Goal: Information Seeking & Learning: Learn about a topic

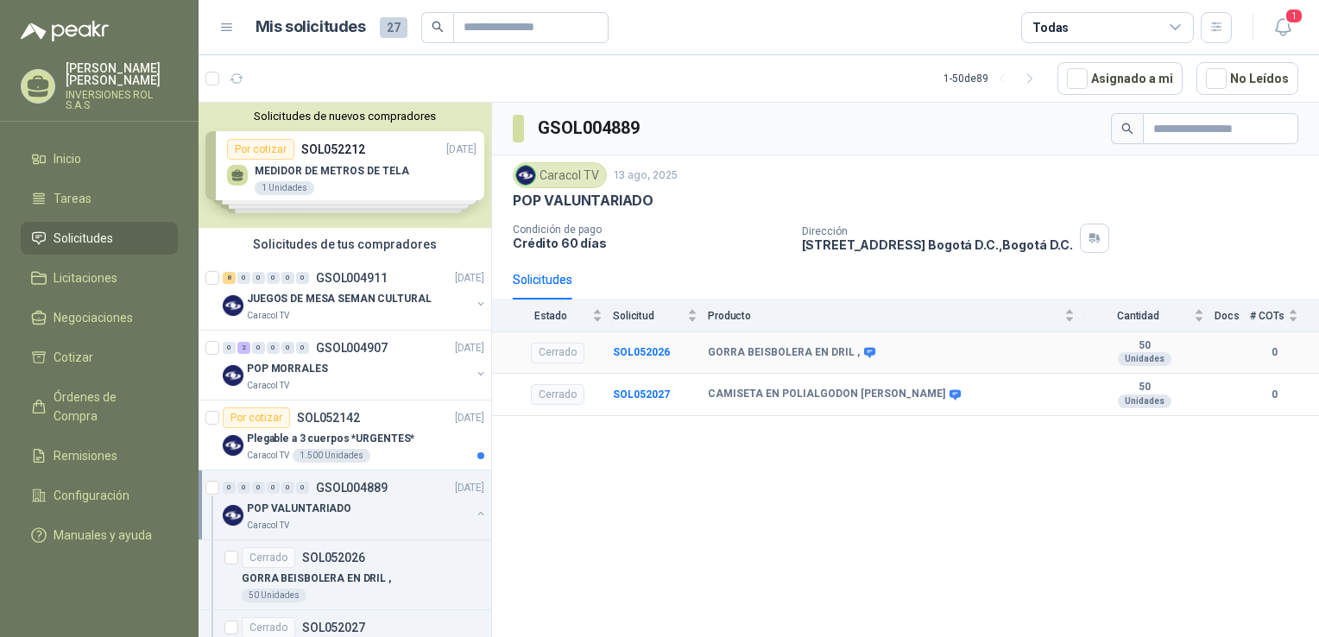
click at [778, 351] on b "GORRA BEISBOLERA EN DRIL ," at bounding box center [784, 353] width 152 height 14
click at [654, 346] on b "SOL052026" at bounding box center [641, 352] width 57 height 12
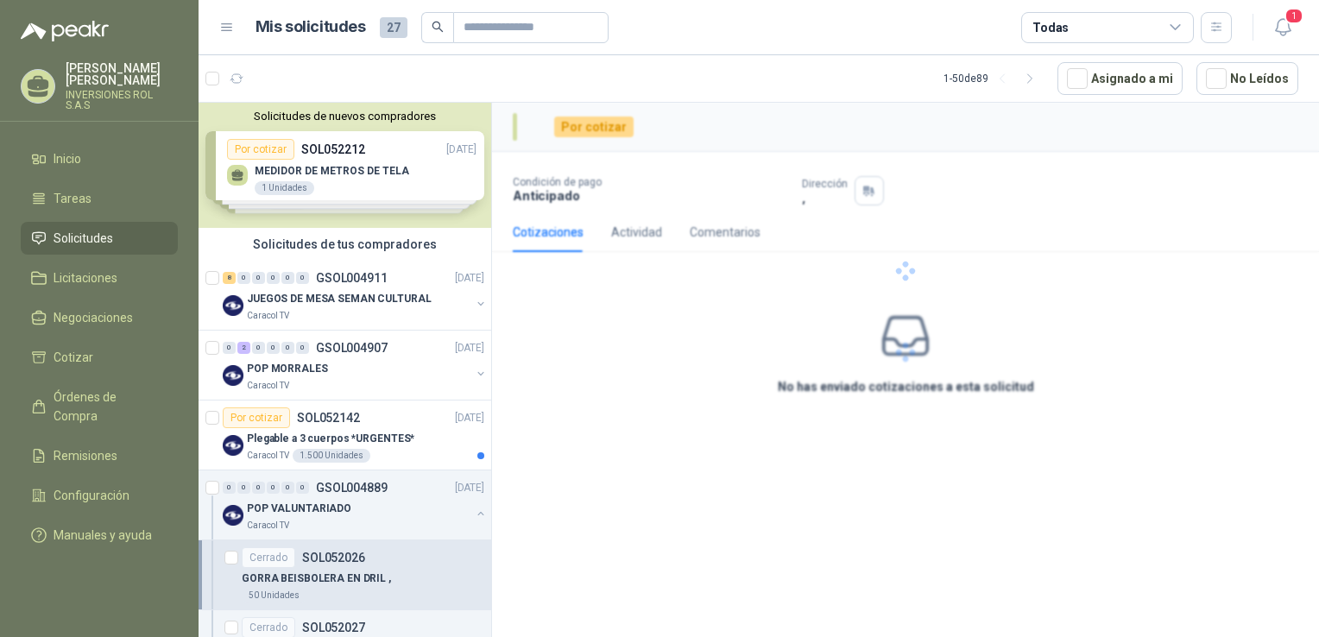
click at [654, 345] on div at bounding box center [905, 271] width 827 height 337
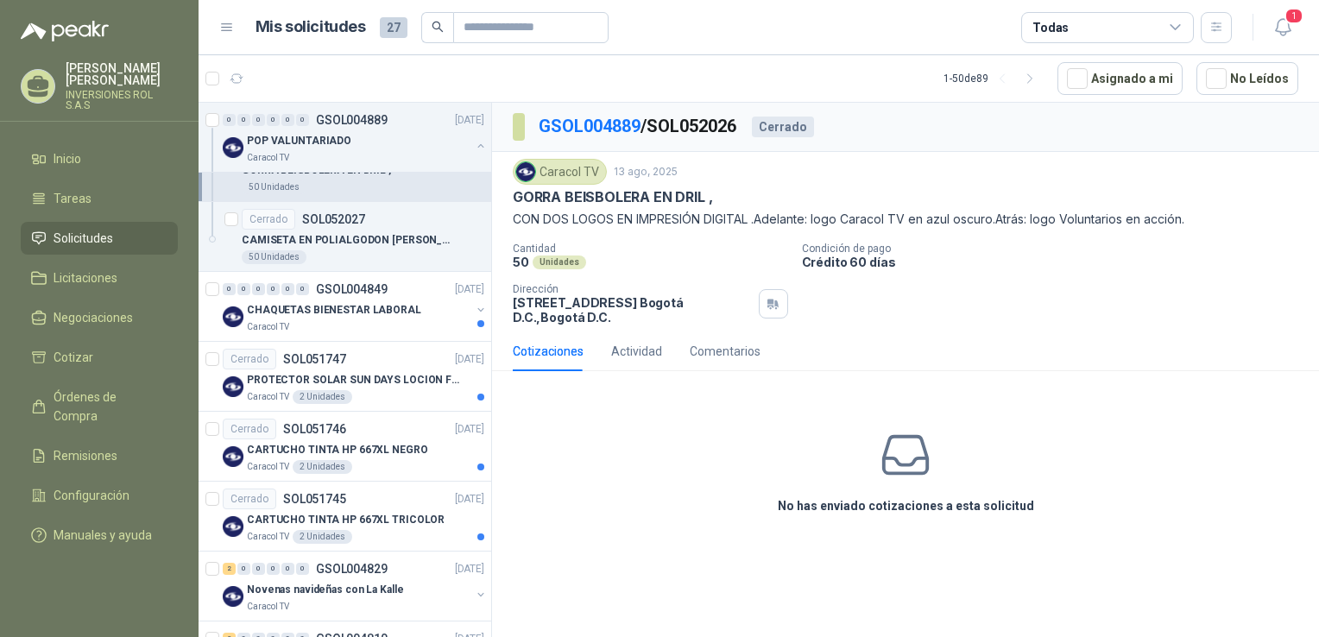
scroll to position [418, 0]
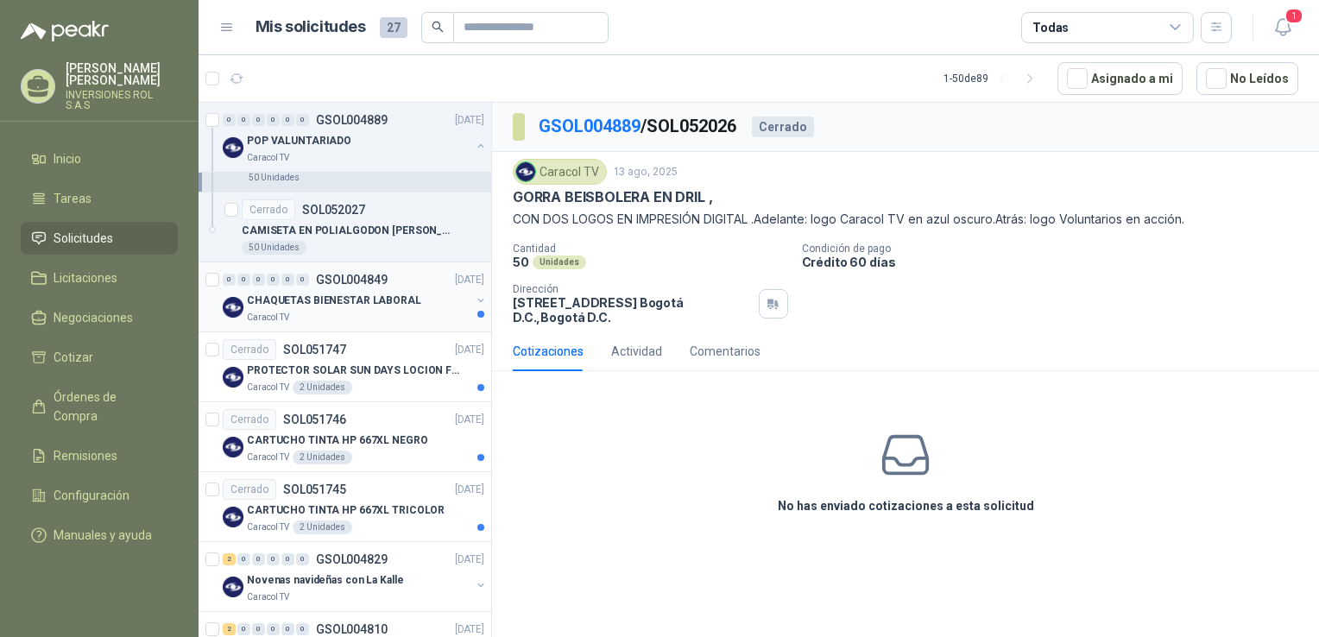
click at [352, 303] on p "CHAQUETAS BIENESTAR LABORAL" at bounding box center [334, 301] width 174 height 16
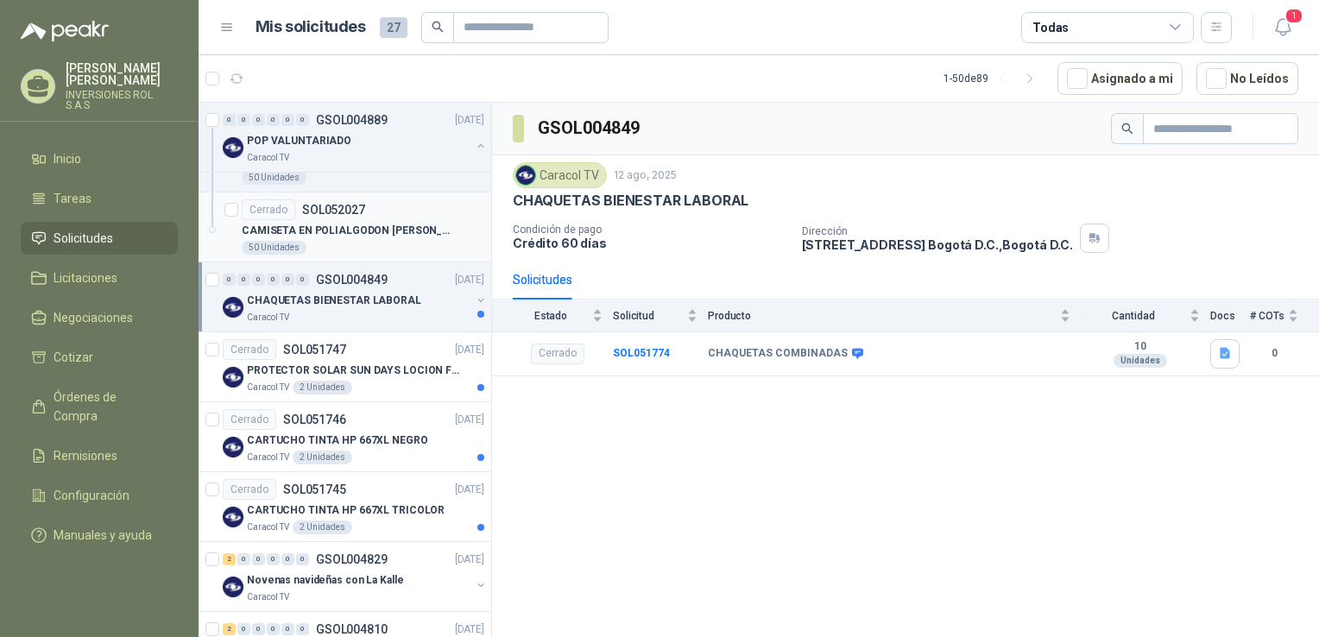
click at [390, 234] on p "CAMISETA EN POLIALGODON [PERSON_NAME]" at bounding box center [349, 231] width 215 height 16
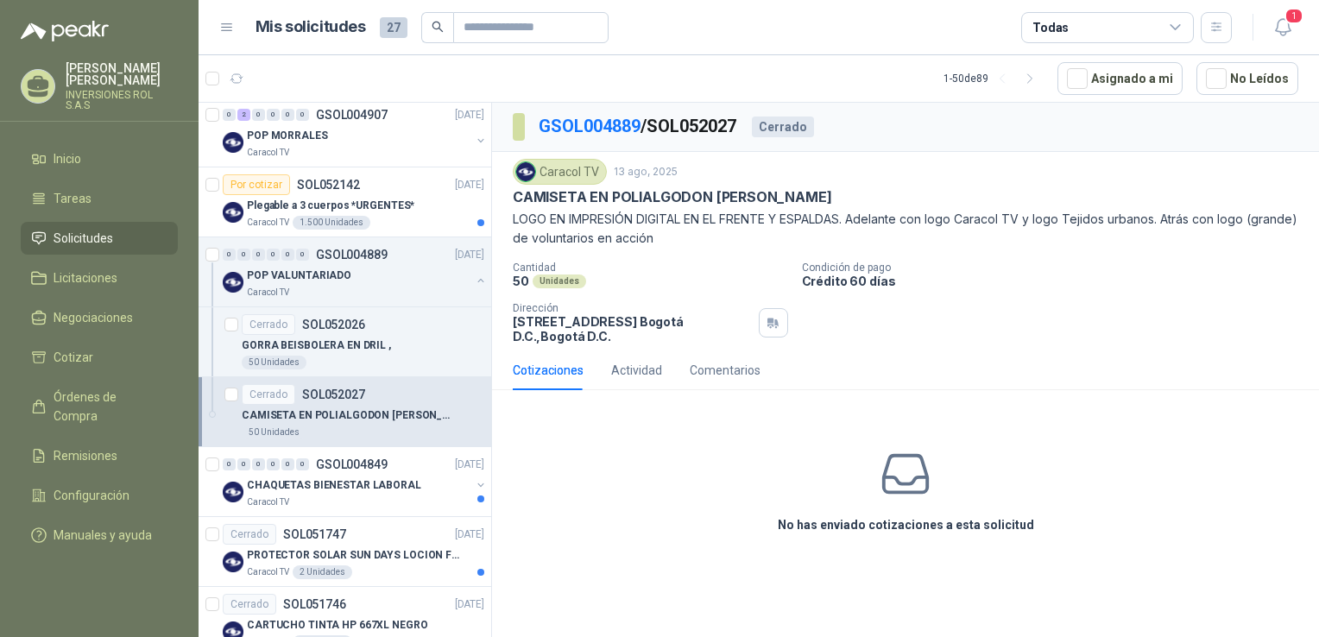
scroll to position [208, 0]
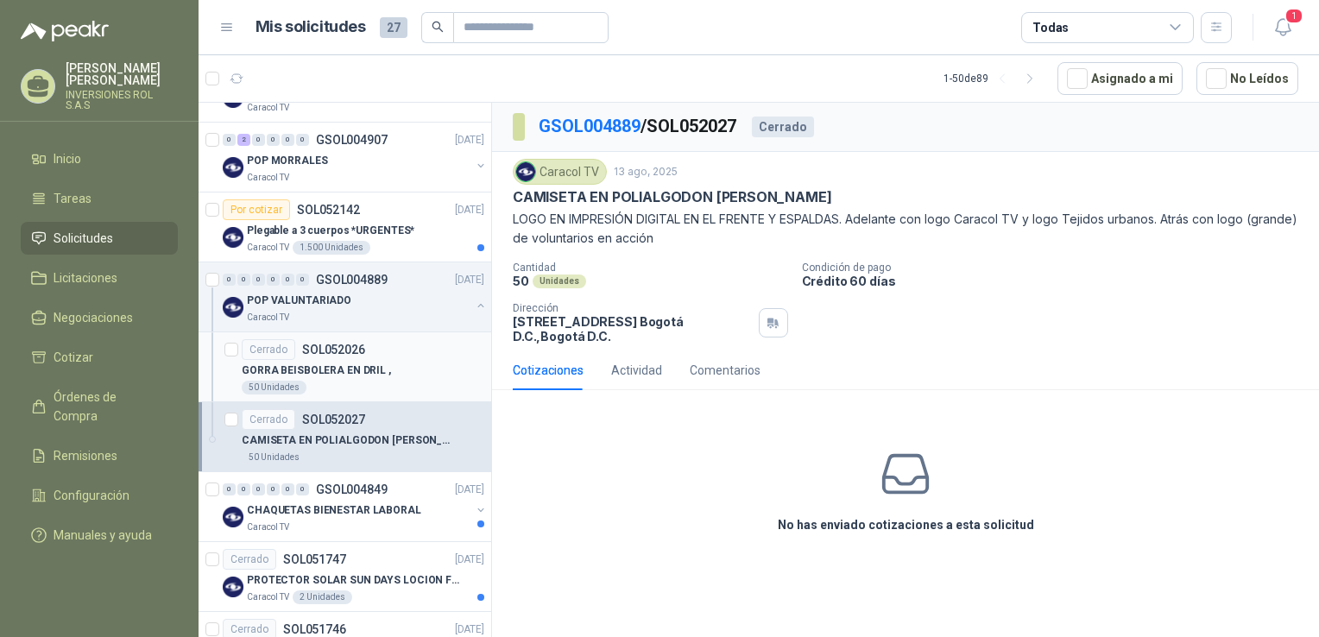
click at [376, 382] on div "50 Unidades" at bounding box center [363, 388] width 243 height 14
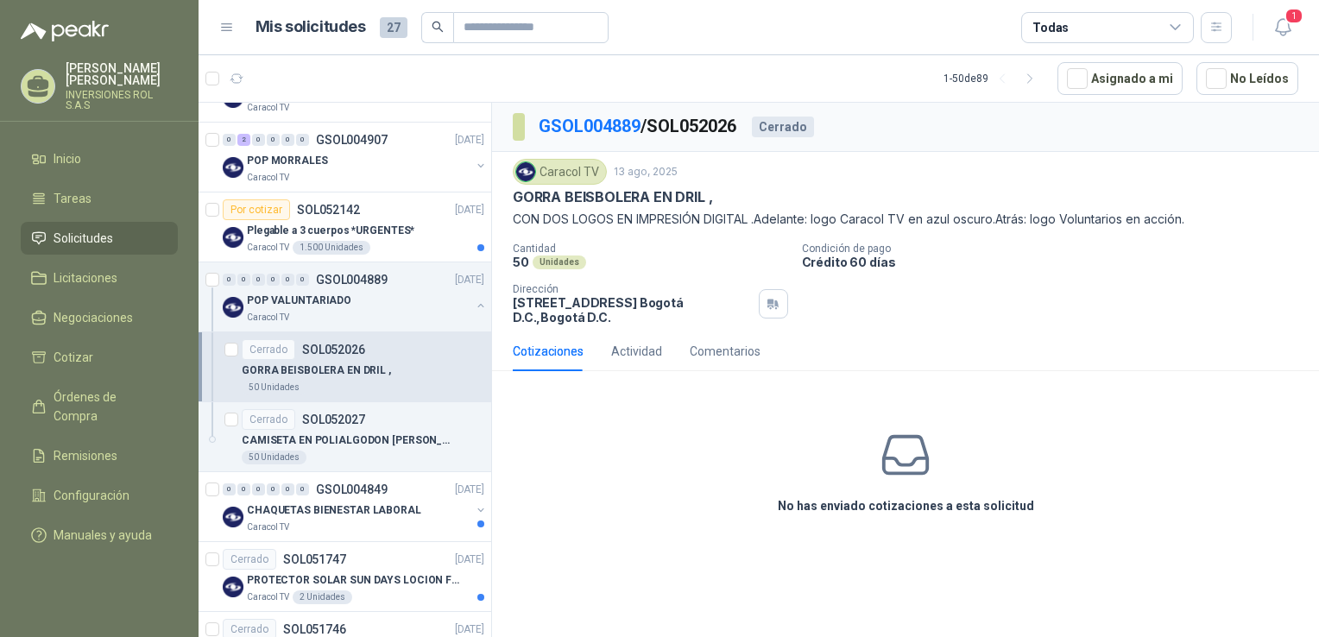
click at [970, 316] on div "Cantidad 50 Unidades Condición de pago Crédito 60 días Dirección [STREET_ADDRES…" at bounding box center [906, 284] width 786 height 82
click at [392, 383] on div "50 Unidades" at bounding box center [363, 388] width 243 height 14
click at [894, 461] on icon at bounding box center [906, 455] width 54 height 54
click at [907, 502] on h3 "No has enviado cotizaciones a esta solicitud" at bounding box center [906, 505] width 256 height 19
click at [573, 309] on p "[STREET_ADDRESS] , [GEOGRAPHIC_DATA] D.C." at bounding box center [632, 309] width 239 height 29
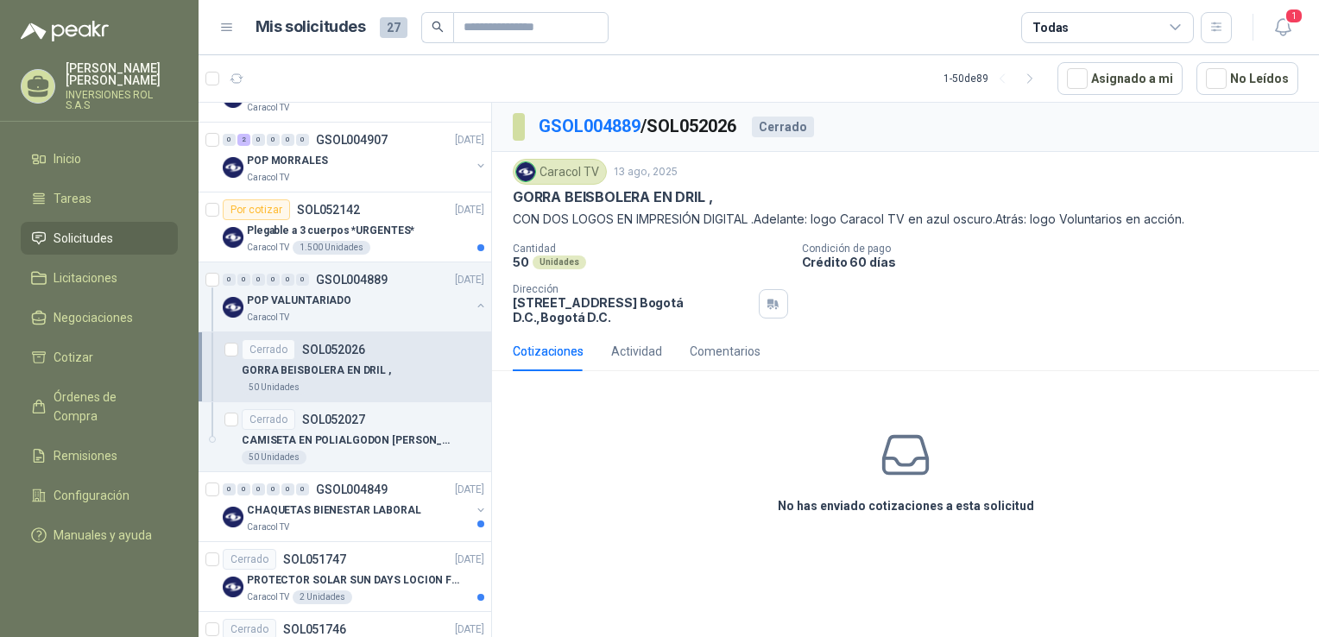
click at [623, 196] on p "GORRA BEISBOLERA EN DRIL ," at bounding box center [612, 197] width 199 height 18
click at [332, 372] on p "GORRA BEISBOLERA EN DRIL ," at bounding box center [316, 371] width 149 height 16
click at [387, 421] on div "Cerrado SOL052027" at bounding box center [363, 419] width 243 height 21
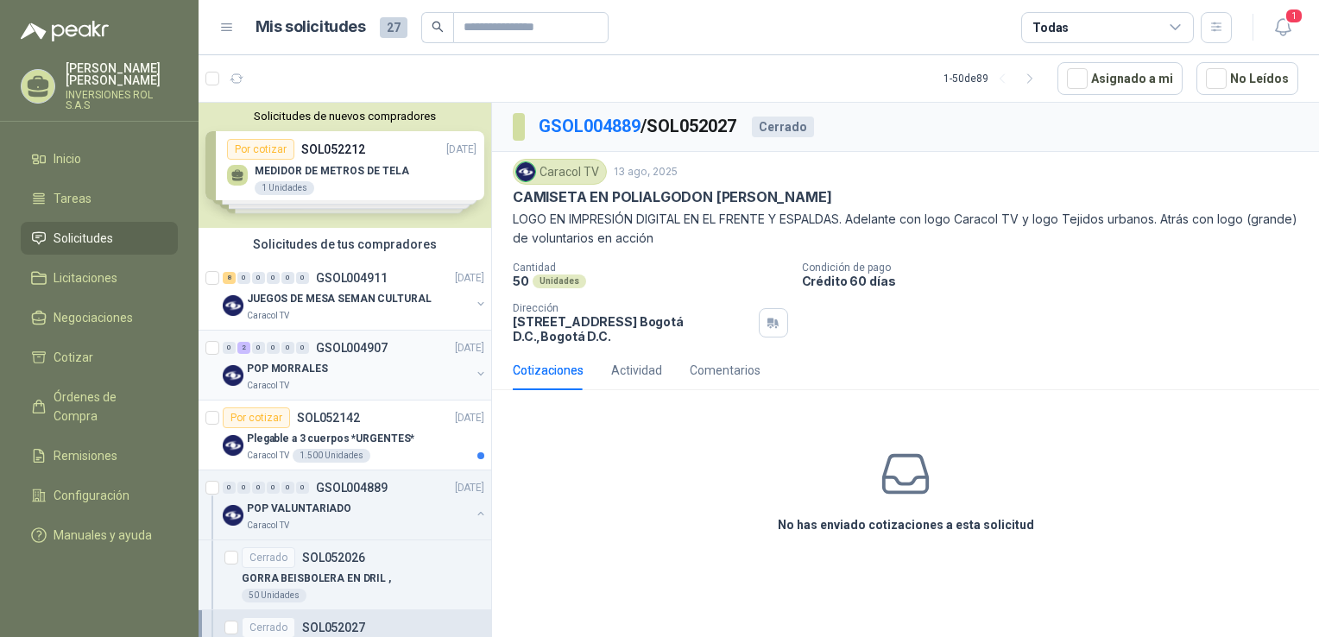
click at [325, 370] on div "POP MORRALES" at bounding box center [359, 368] width 224 height 21
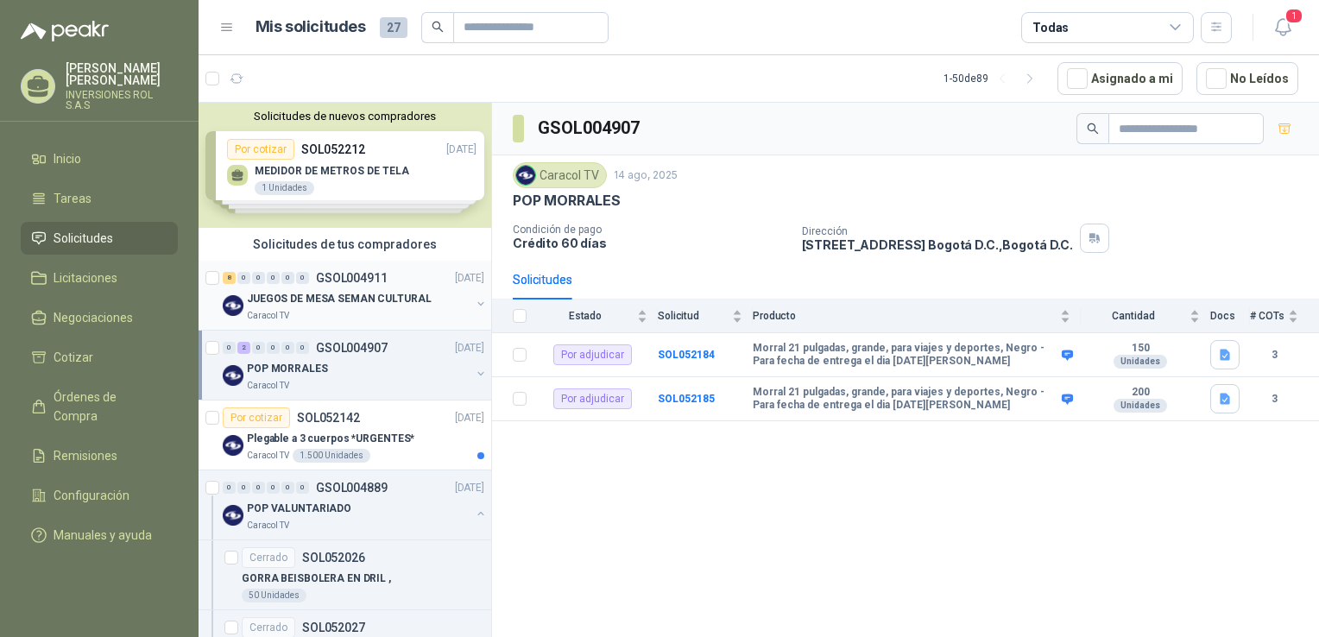
click at [313, 275] on div "8 0 0 0 0 0 GSOL004911" at bounding box center [305, 278] width 165 height 12
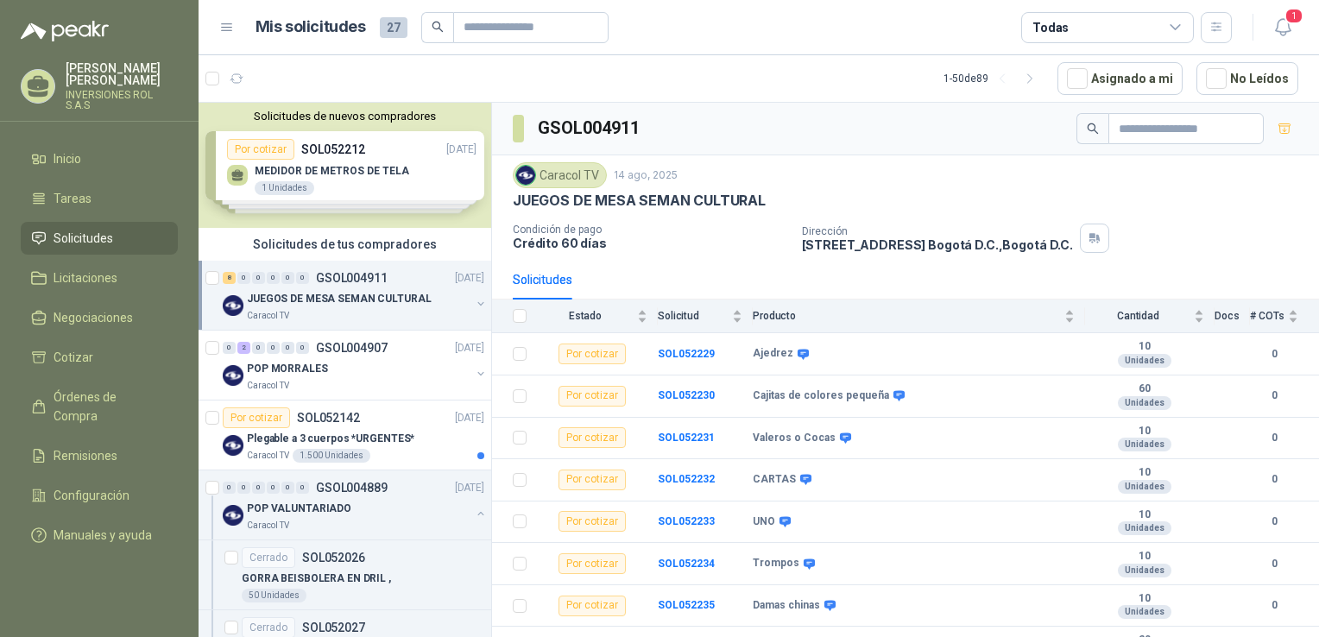
click at [314, 185] on div "Solicitudes de nuevos compradores Por cotizar SOL052212 [DATE] MEDIDOR DE METRO…" at bounding box center [345, 165] width 293 height 125
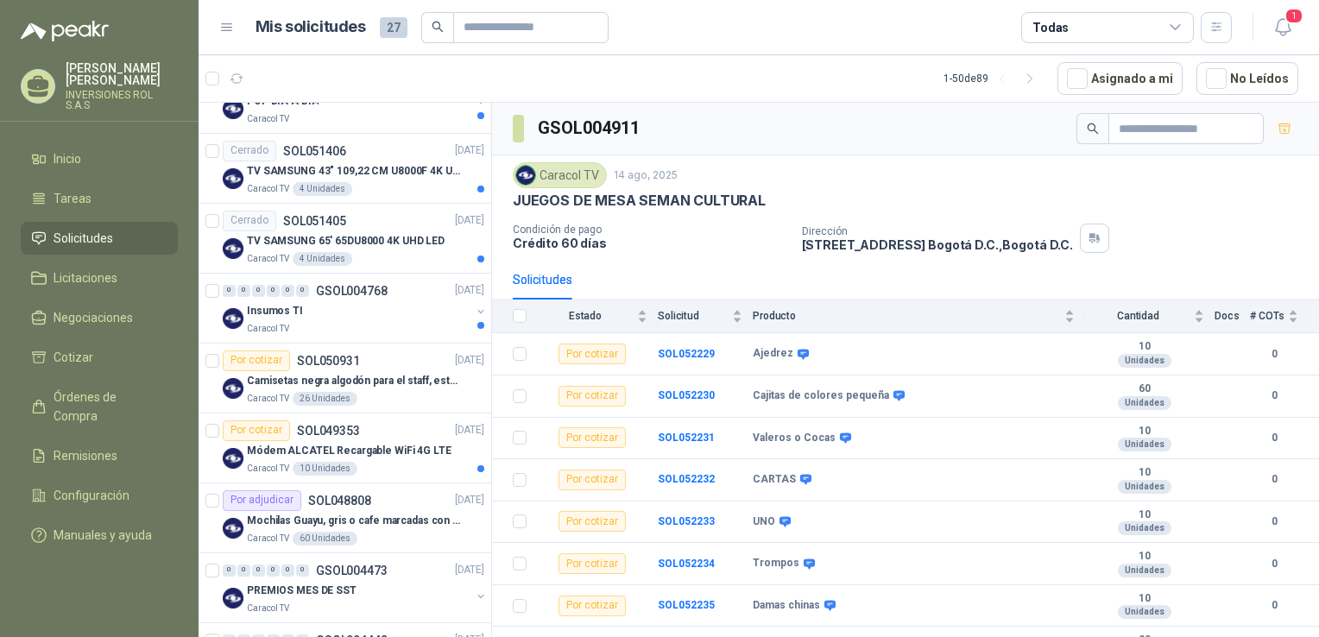
scroll to position [1274, 0]
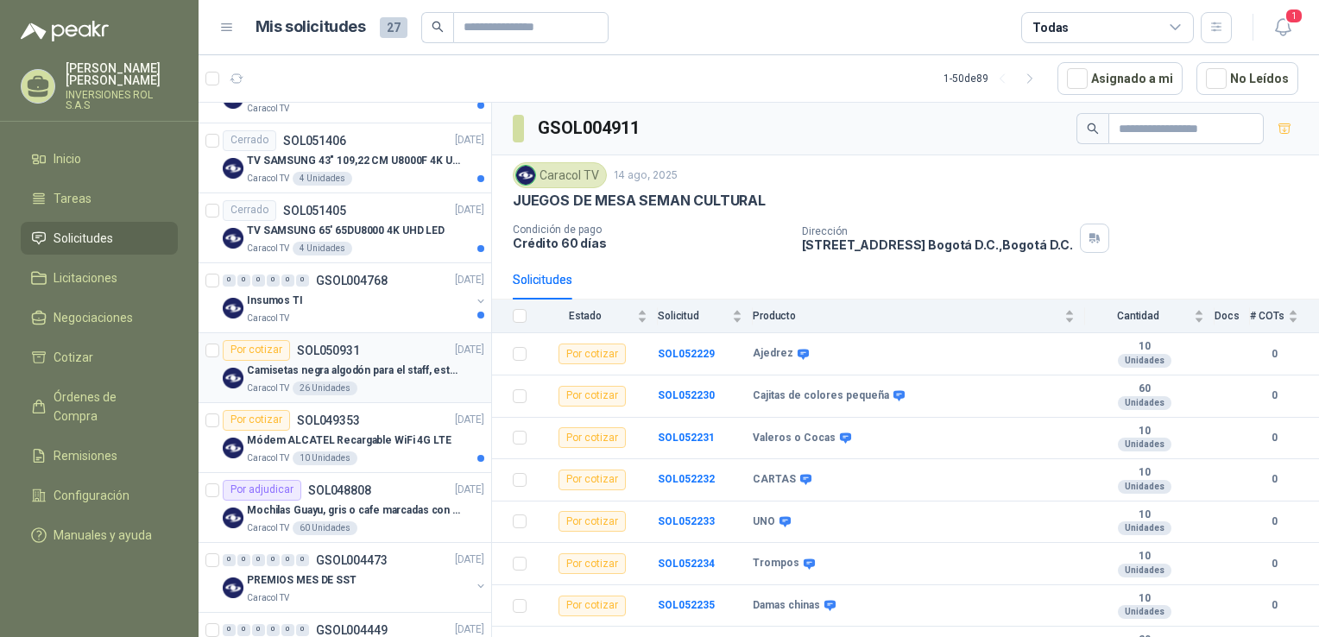
click at [372, 382] on div "Caracol TV 26 Unidades" at bounding box center [365, 389] width 237 height 14
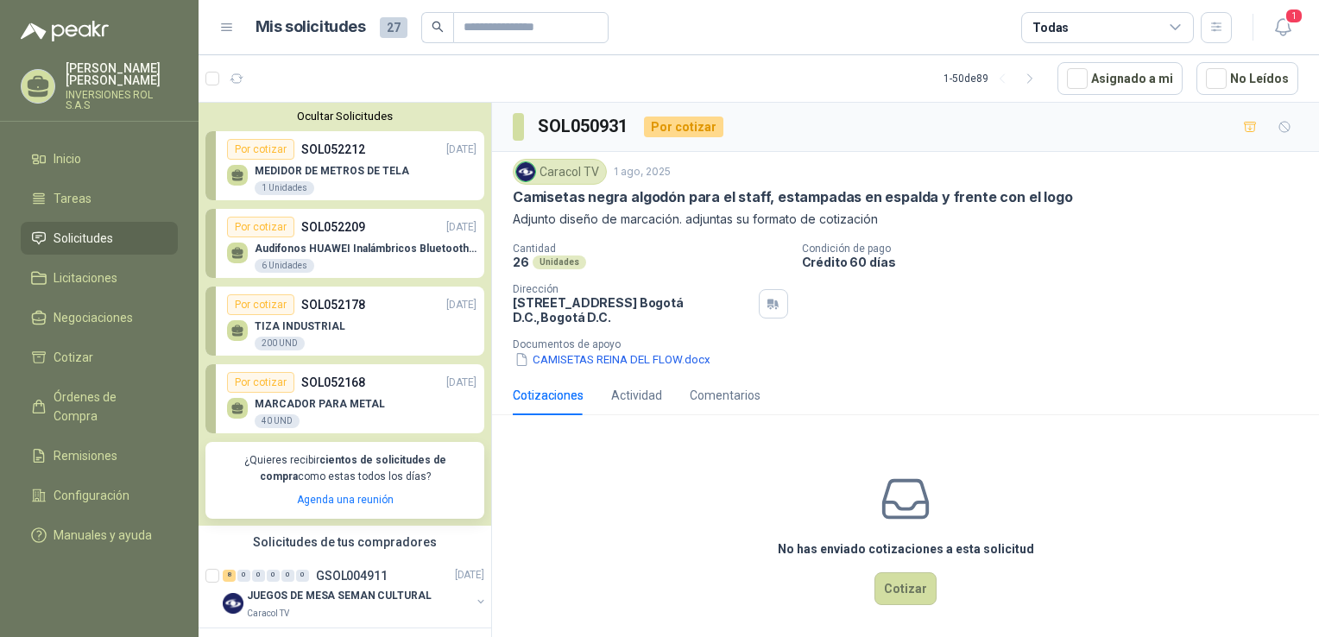
click at [368, 337] on div "TIZA INDUSTRIAL 200 UND" at bounding box center [352, 333] width 250 height 36
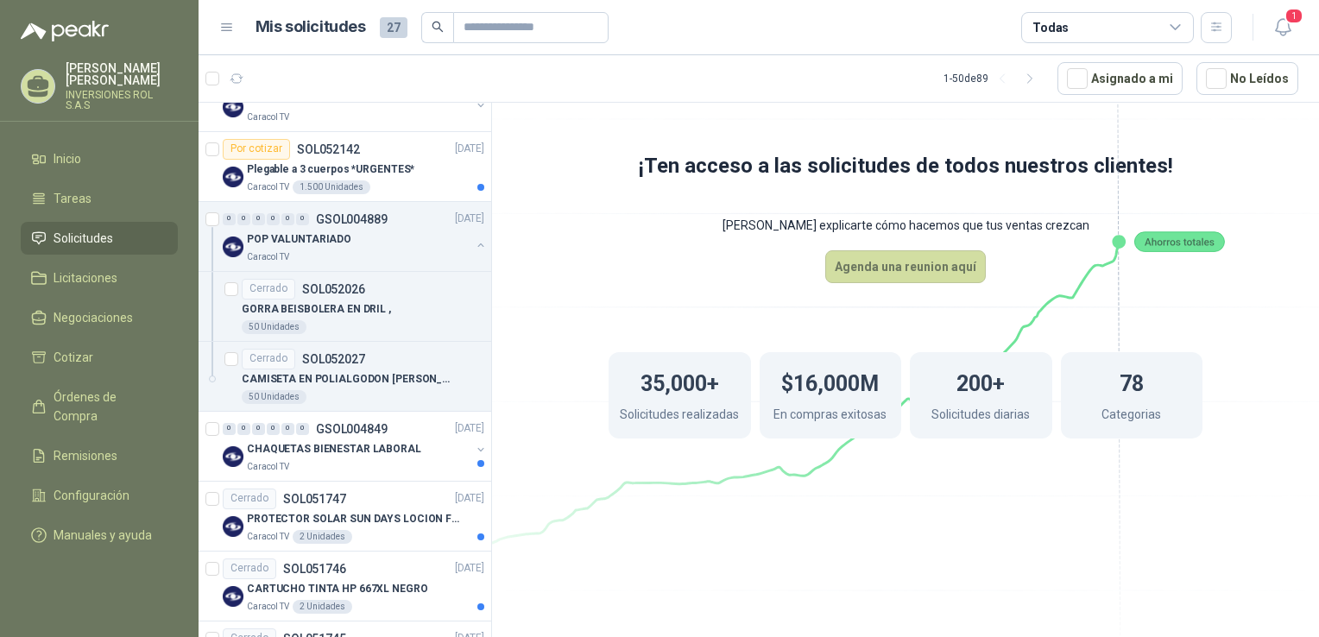
scroll to position [582, 0]
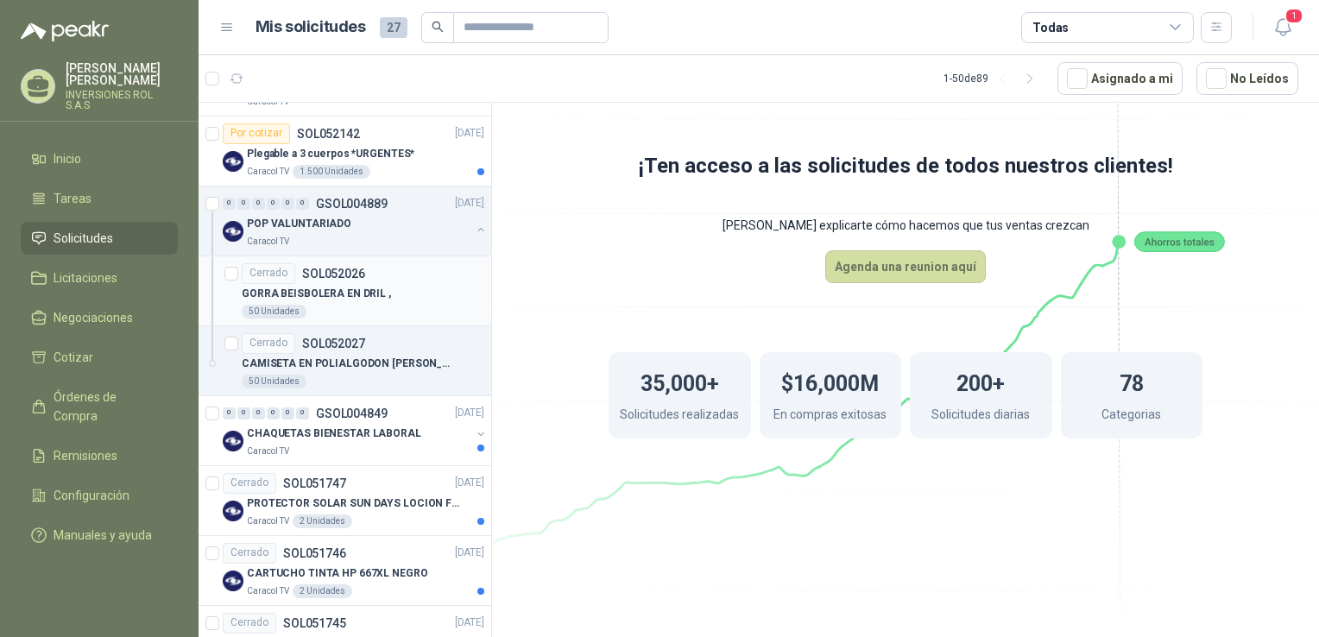
click at [335, 307] on div "50 Unidades" at bounding box center [363, 312] width 243 height 14
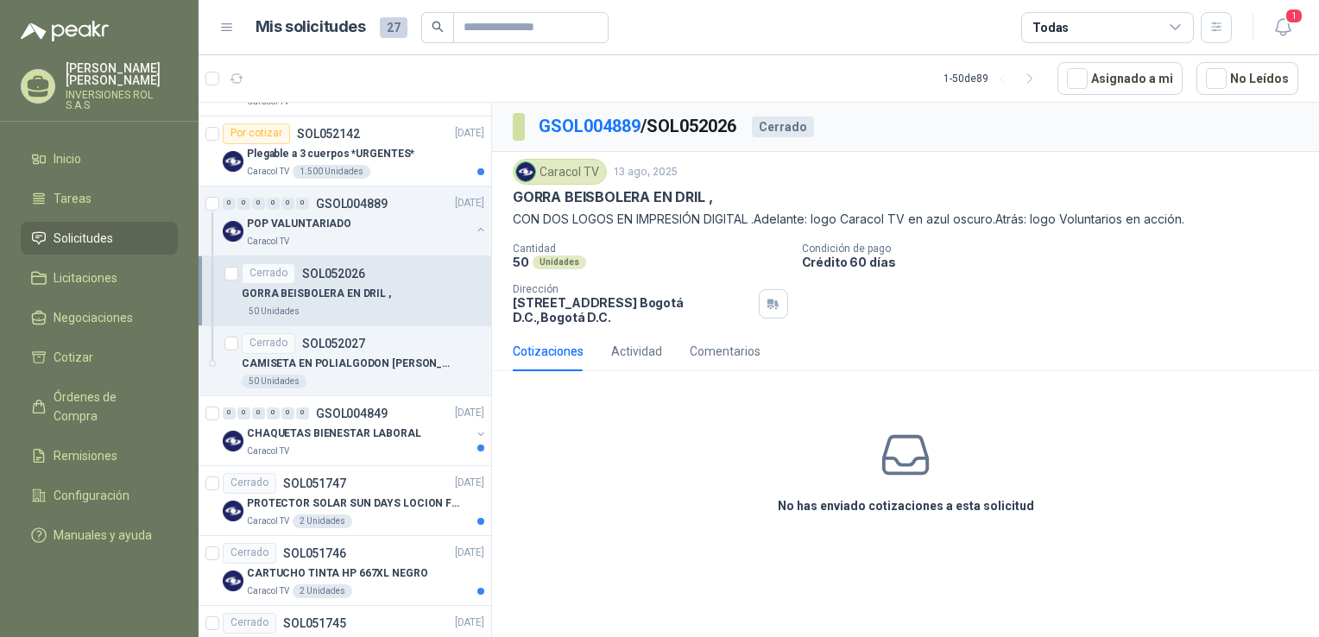
click at [597, 306] on p "[STREET_ADDRESS] , [GEOGRAPHIC_DATA] D.C." at bounding box center [632, 309] width 239 height 29
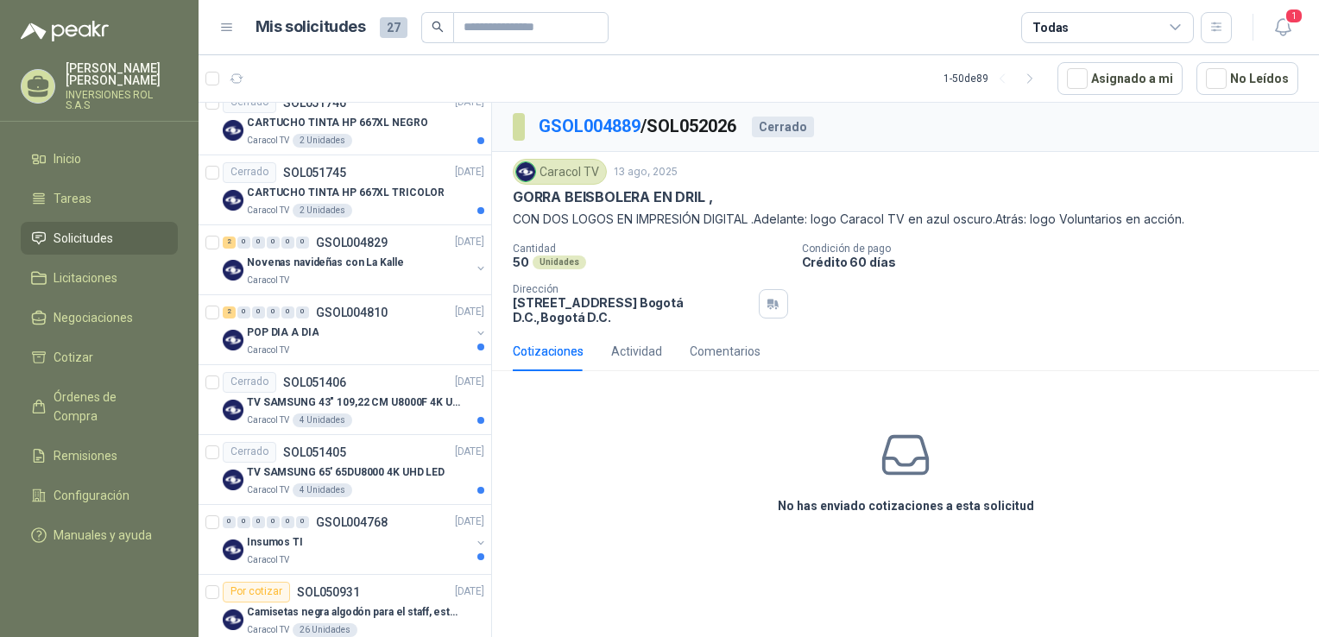
scroll to position [1039, 0]
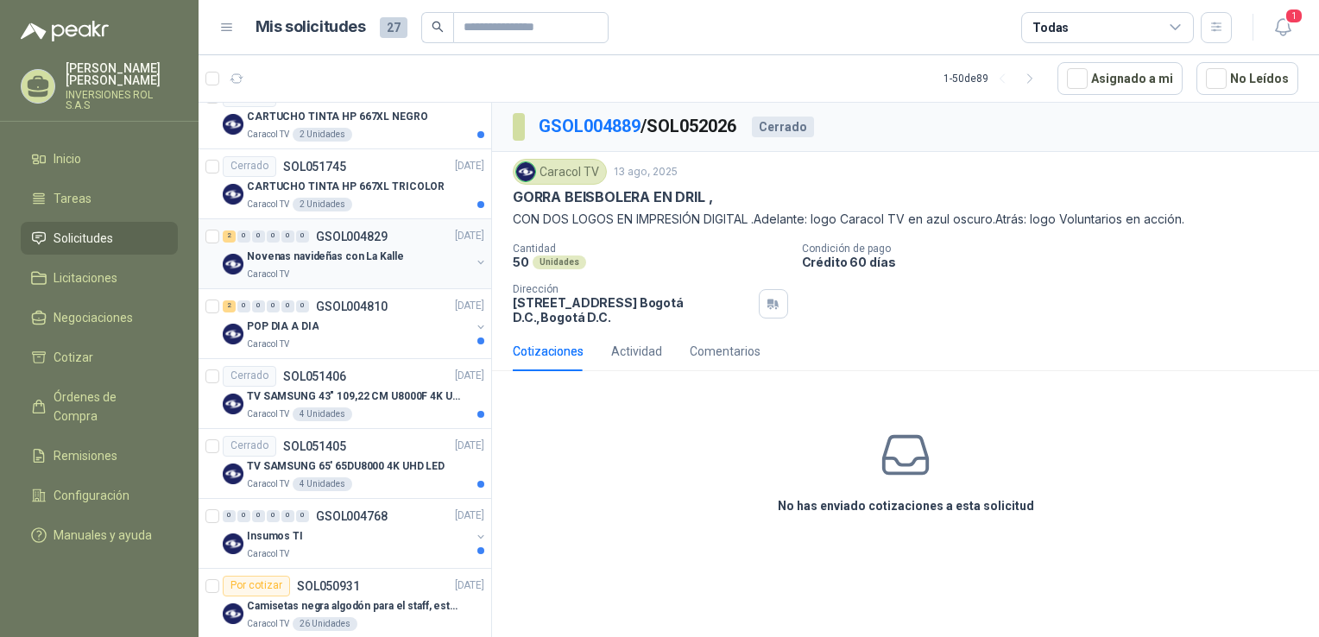
click at [335, 250] on p "Novenas navideñas con La Kalle" at bounding box center [325, 257] width 156 height 16
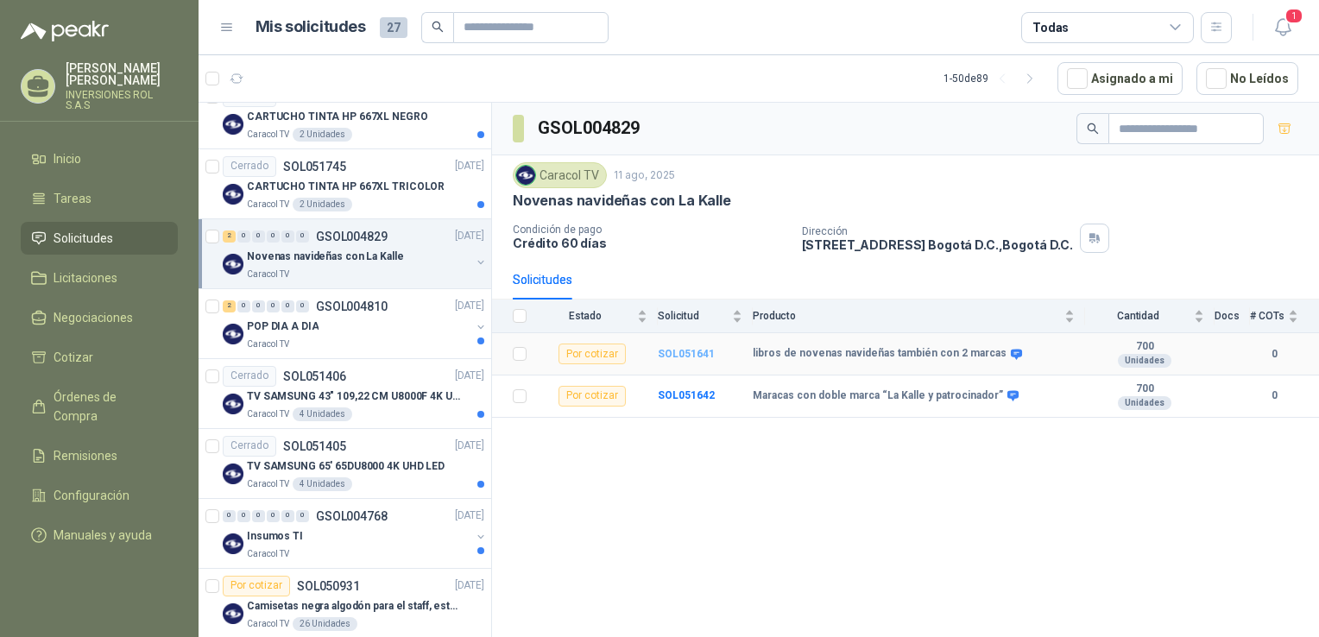
click at [680, 348] on b "SOL051641" at bounding box center [686, 354] width 57 height 12
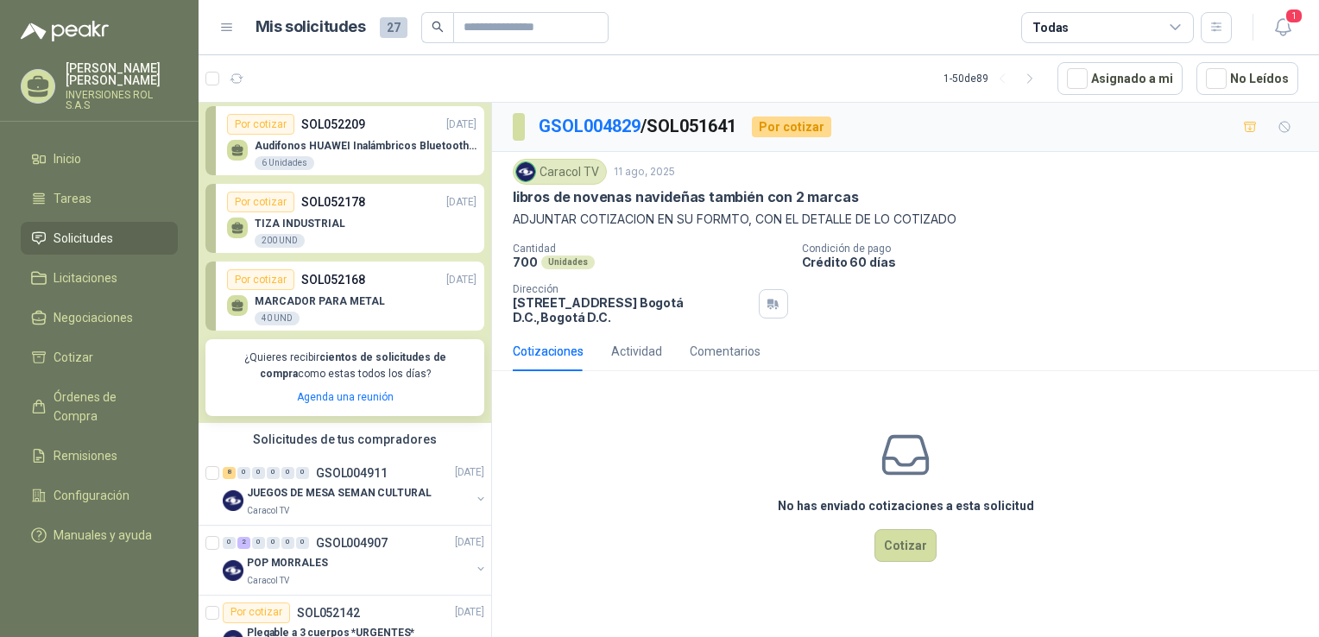
scroll to position [86, 0]
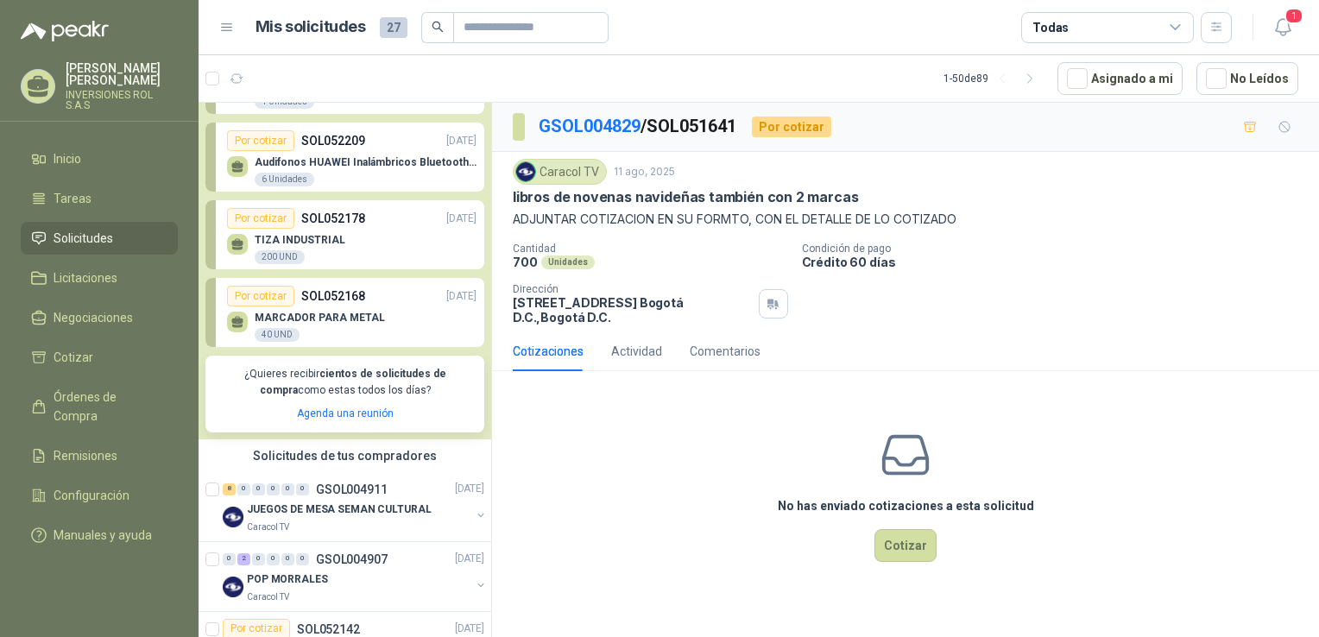
click at [121, 238] on link "Solicitudes" at bounding box center [99, 238] width 157 height 33
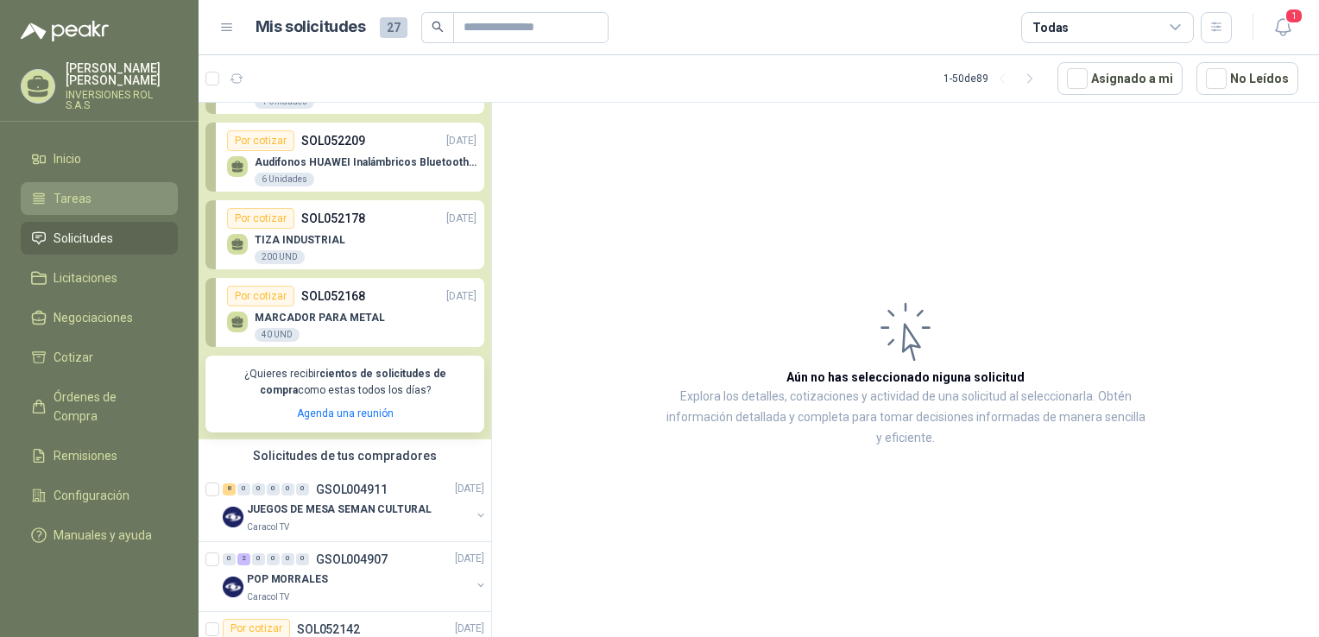
click at [96, 190] on li "Tareas" at bounding box center [99, 198] width 136 height 19
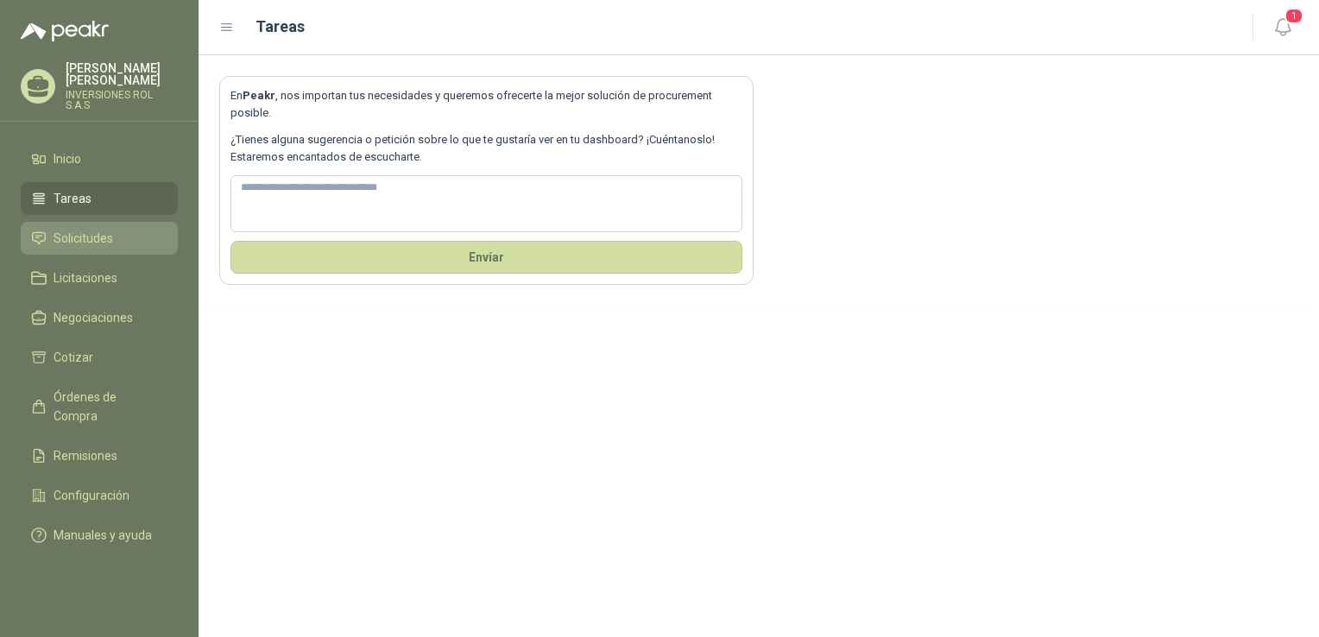
click at [99, 229] on span "Solicitudes" at bounding box center [84, 238] width 60 height 19
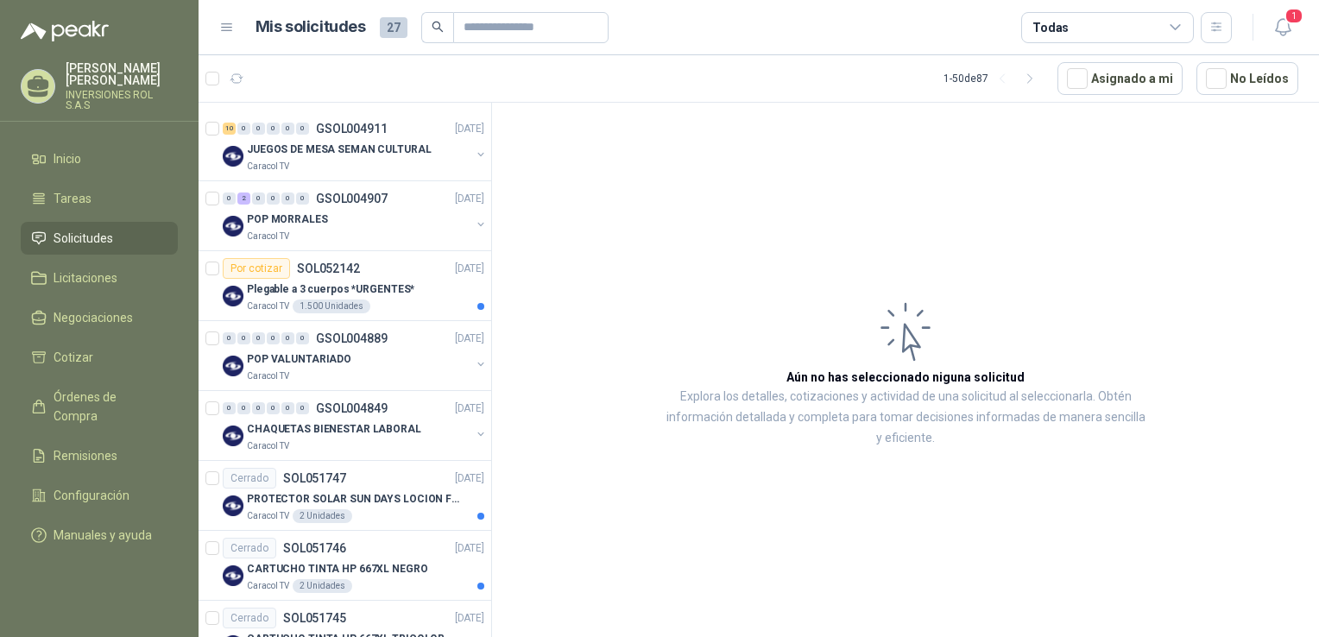
scroll to position [183, 0]
